Goal: Information Seeking & Learning: Learn about a topic

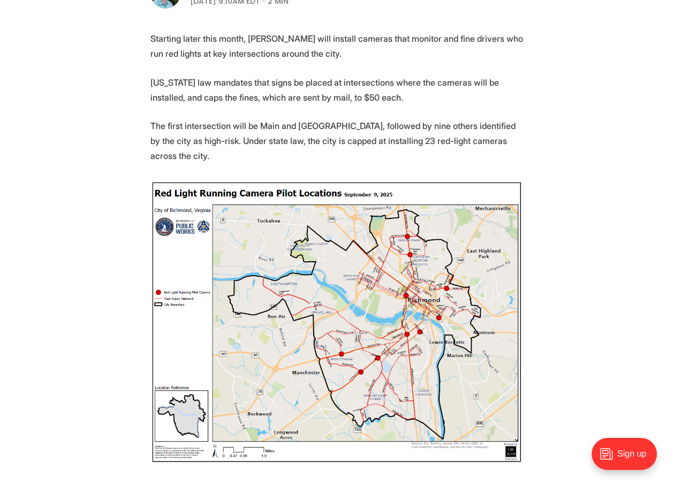
scroll to position [664, 0]
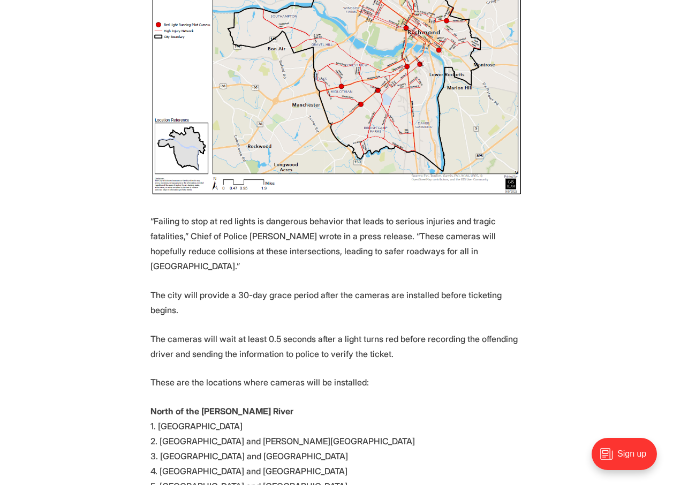
click at [363, 89] on img at bounding box center [336, 55] width 373 height 284
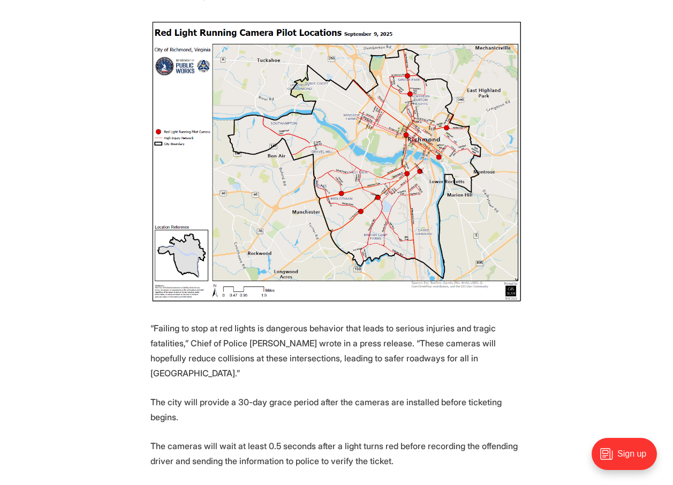
scroll to position [610, 0]
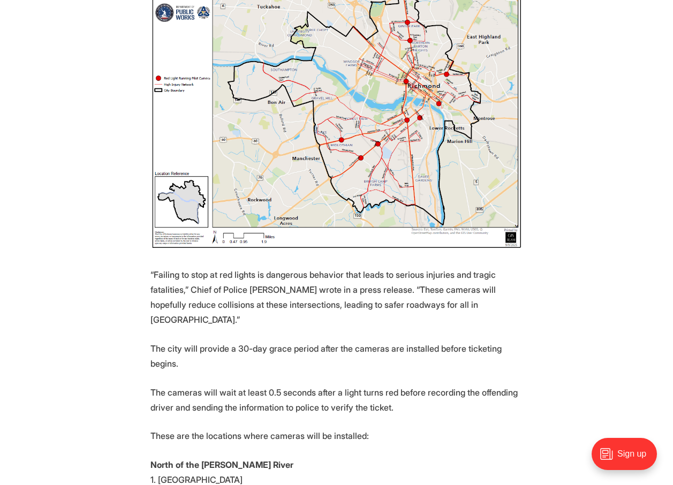
click at [409, 101] on img at bounding box center [336, 108] width 373 height 284
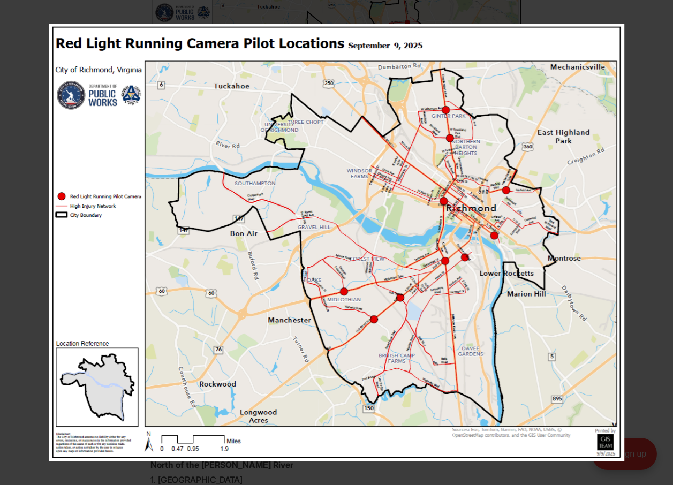
click at [435, 197] on img at bounding box center [336, 243] width 575 height 438
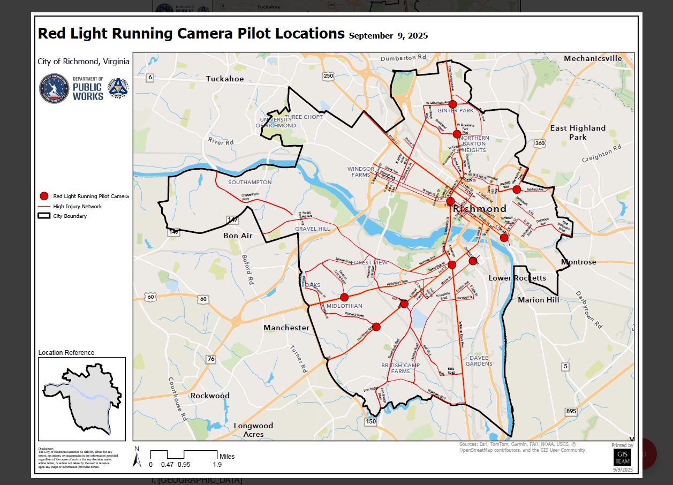
click at [435, 197] on img at bounding box center [337, 245] width 612 height 466
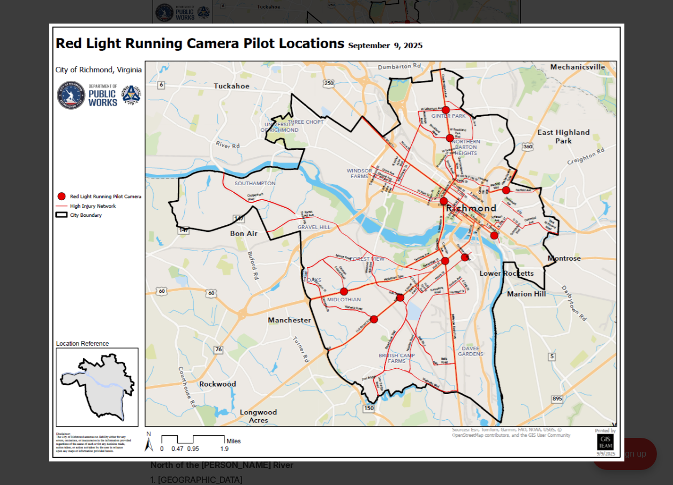
click at [435, 197] on img at bounding box center [336, 243] width 575 height 438
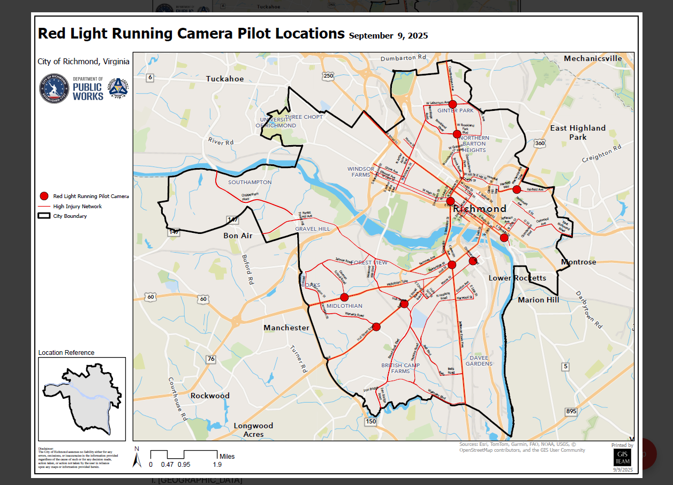
click at [247, 125] on img at bounding box center [337, 245] width 612 height 466
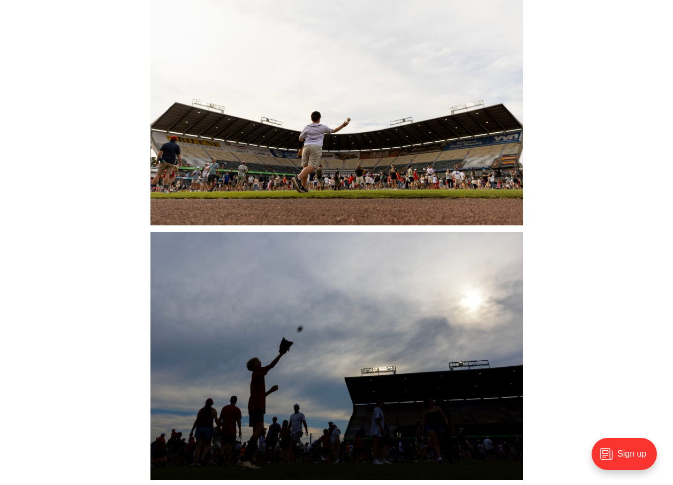
scroll to position [11791, 0]
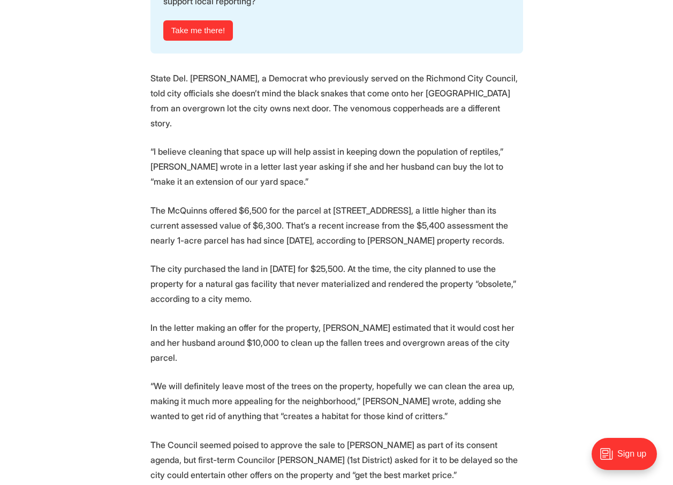
scroll to position [589, 0]
